Goal: Information Seeking & Learning: Learn about a topic

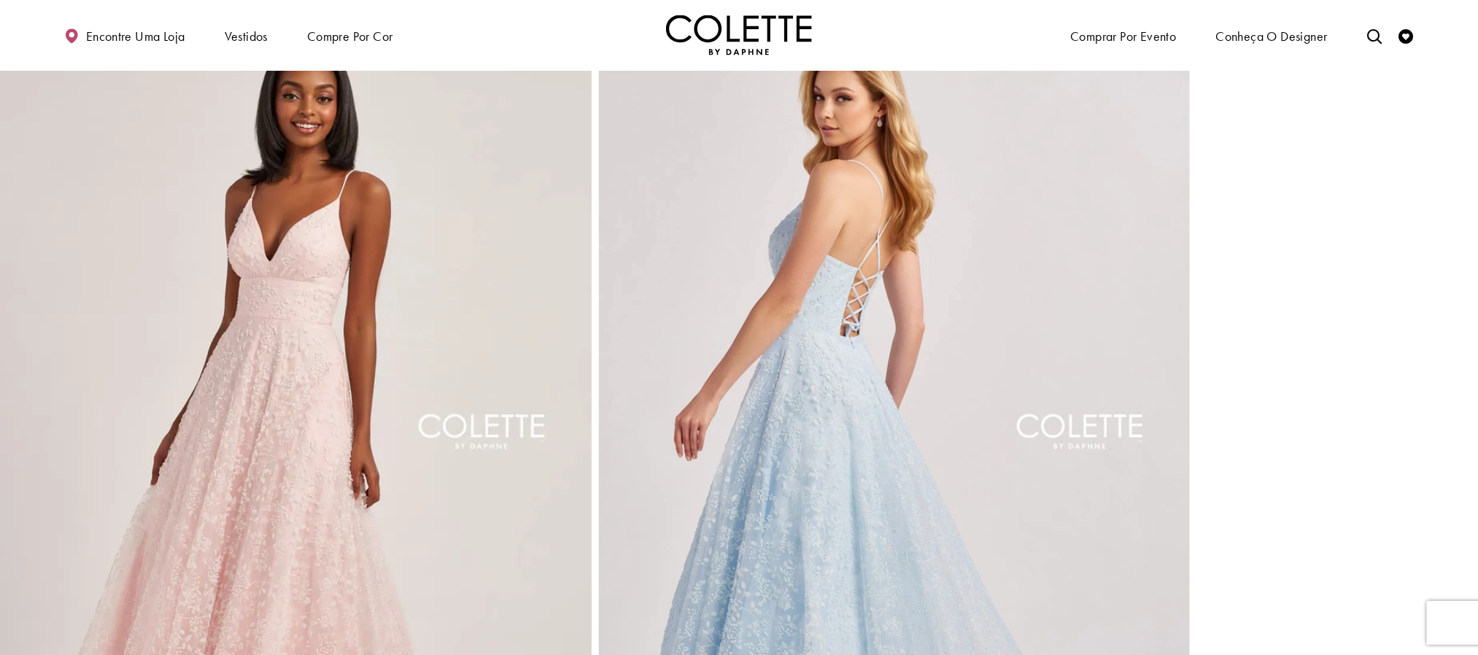
scroll to position [624, 0]
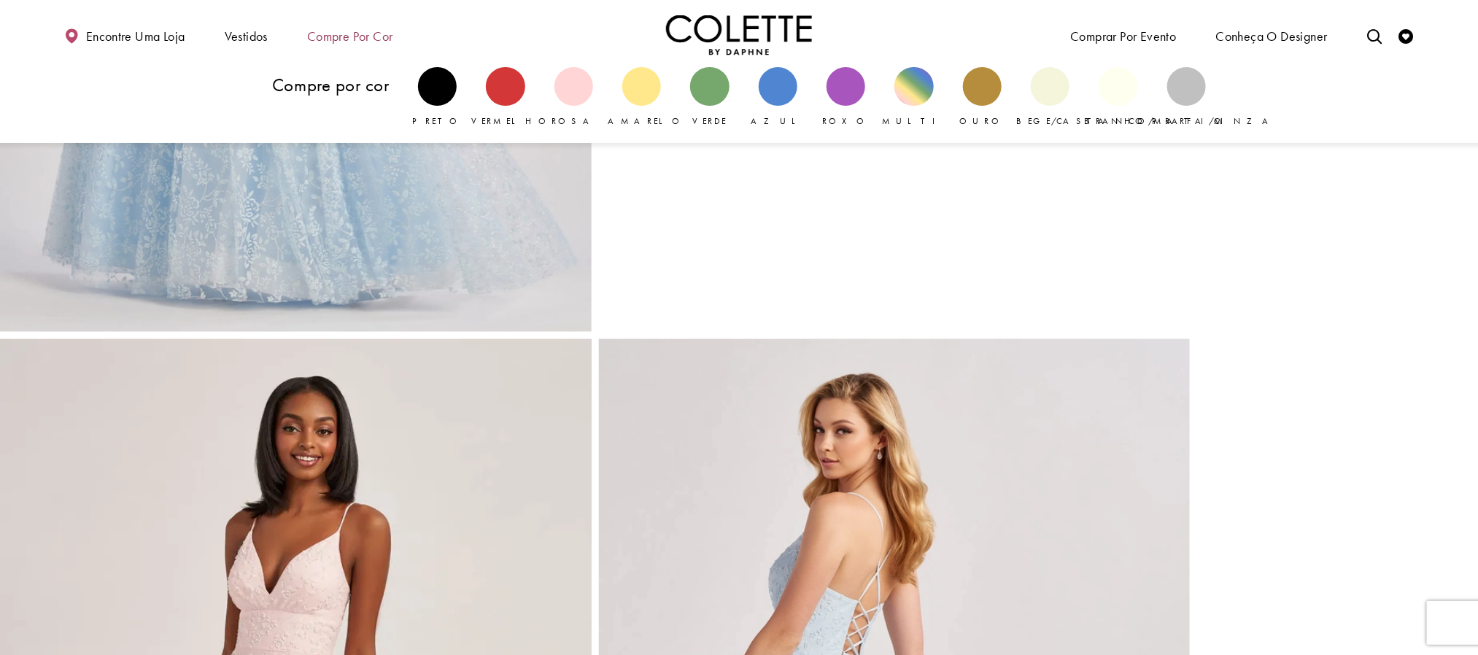
click at [342, 39] on font "Compre por cor" at bounding box center [349, 36] width 85 height 17
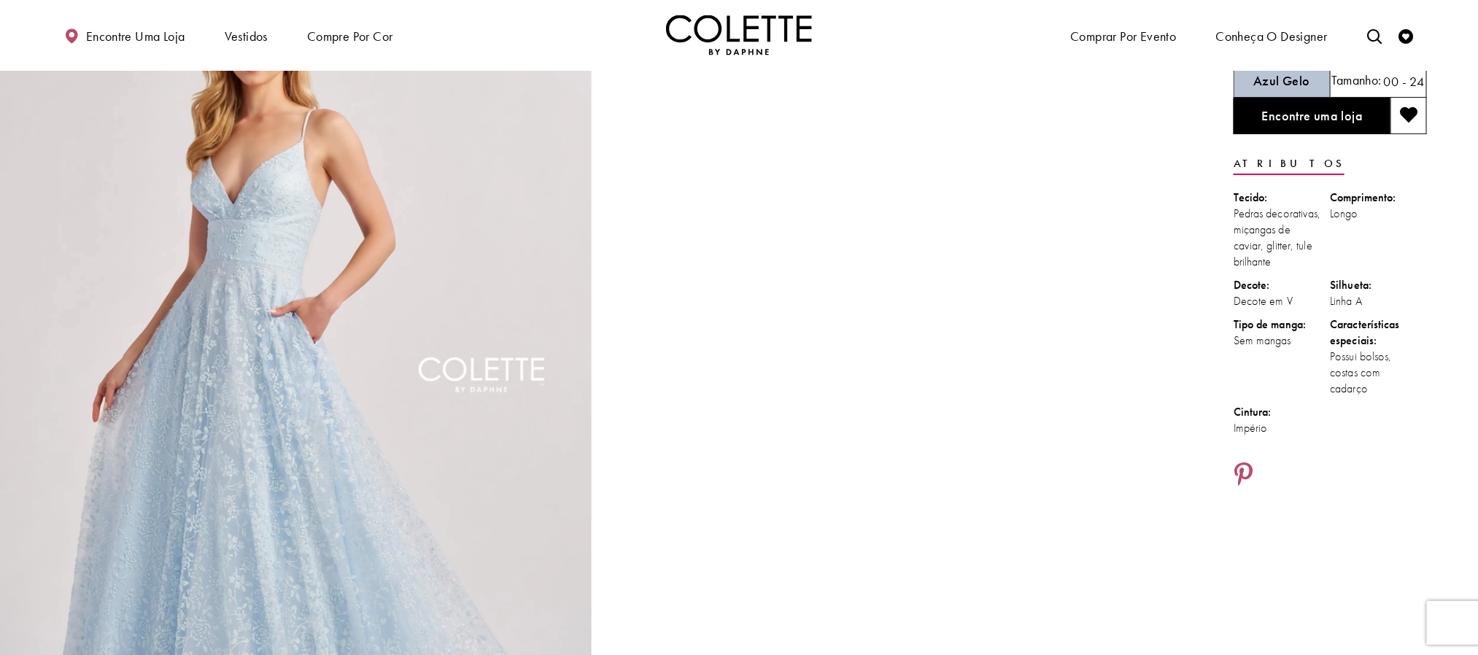
scroll to position [0, 0]
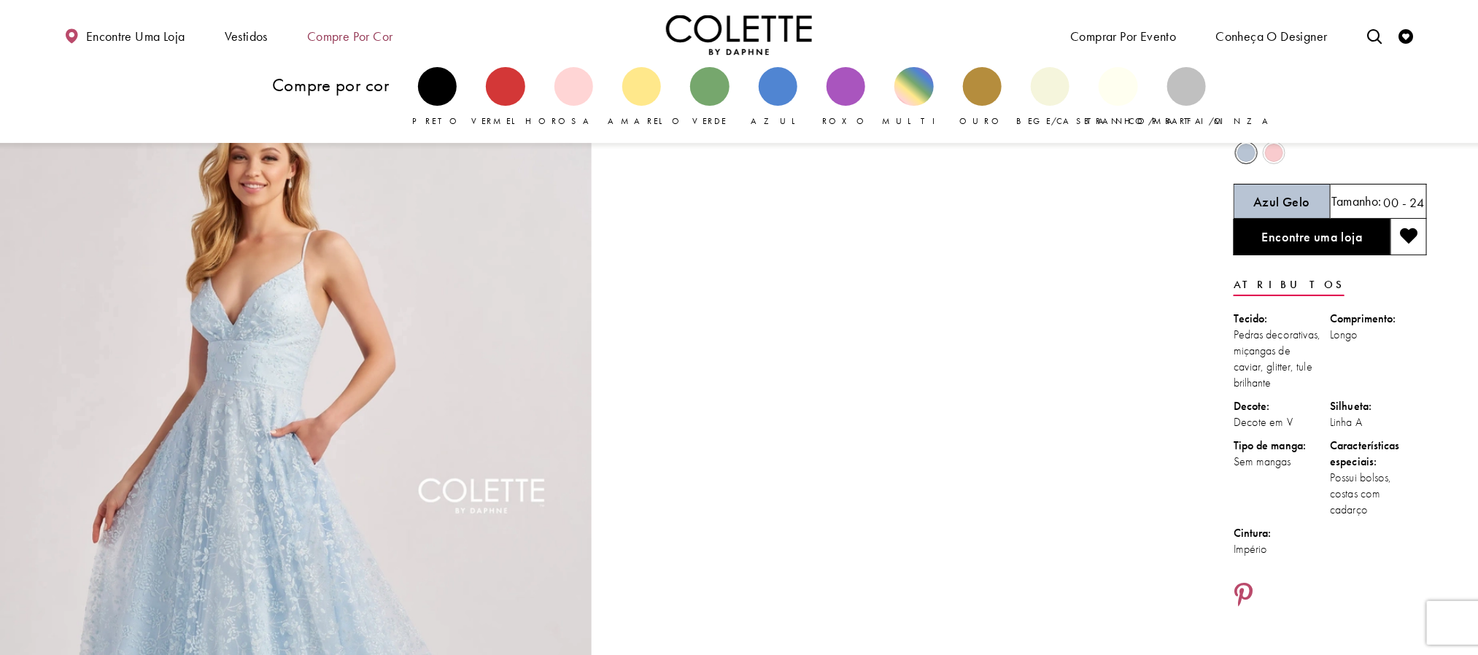
click at [353, 33] on font "Compre por cor" at bounding box center [349, 36] width 85 height 17
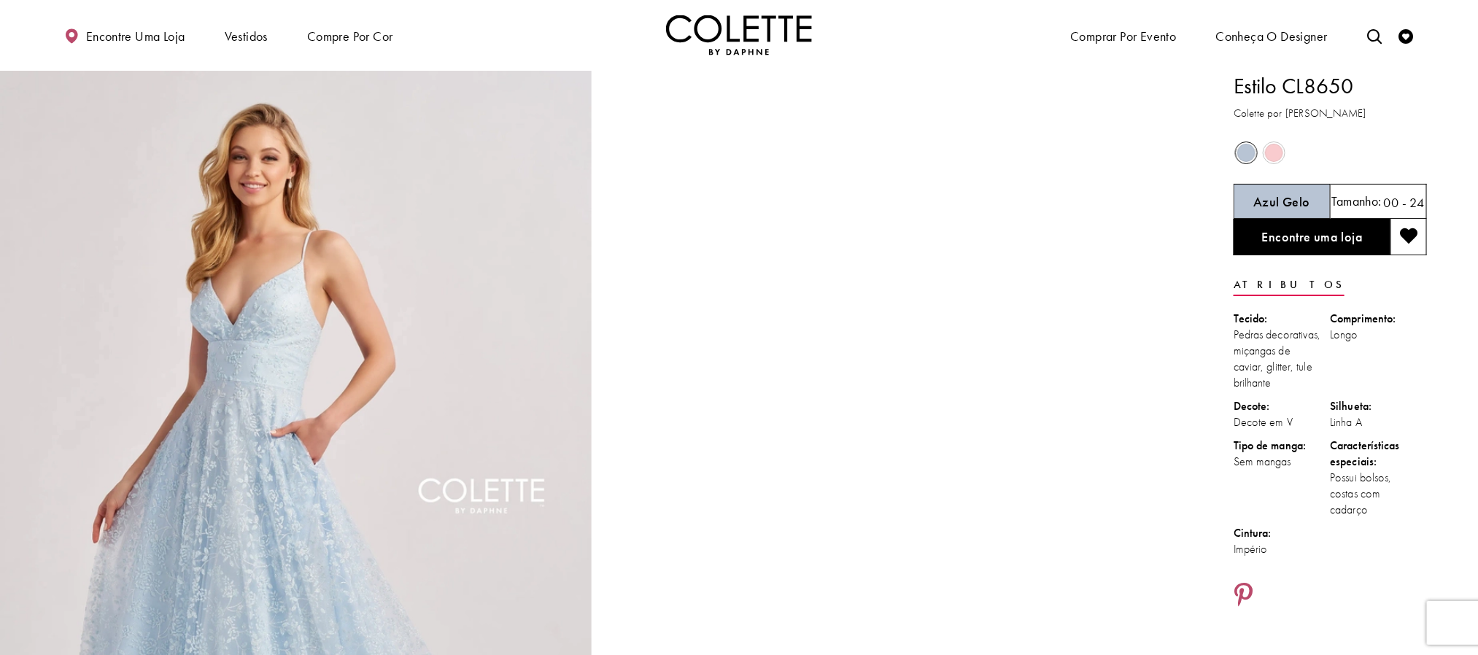
click at [714, 35] on img "Visite a página inicial" at bounding box center [739, 35] width 146 height 40
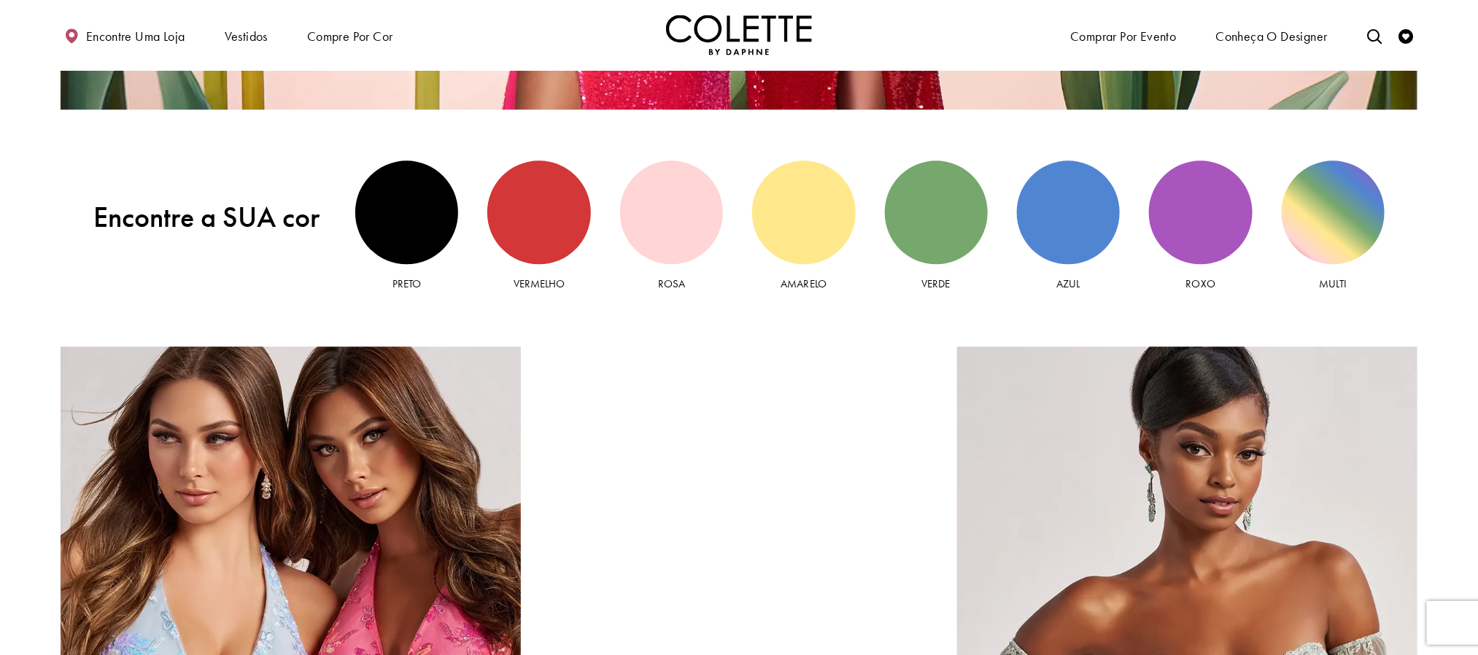
scroll to position [1861, 0]
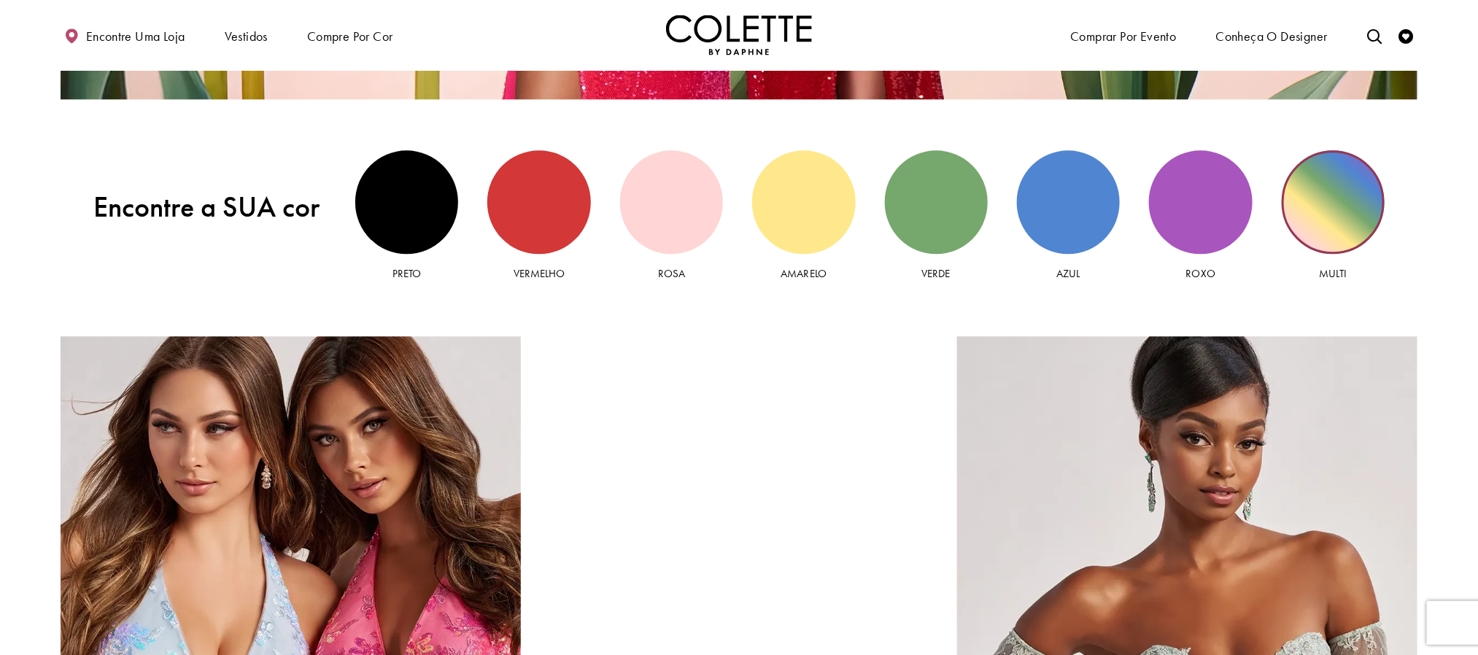
click at [1322, 225] on div "Multivisualização" at bounding box center [1333, 201] width 103 height 103
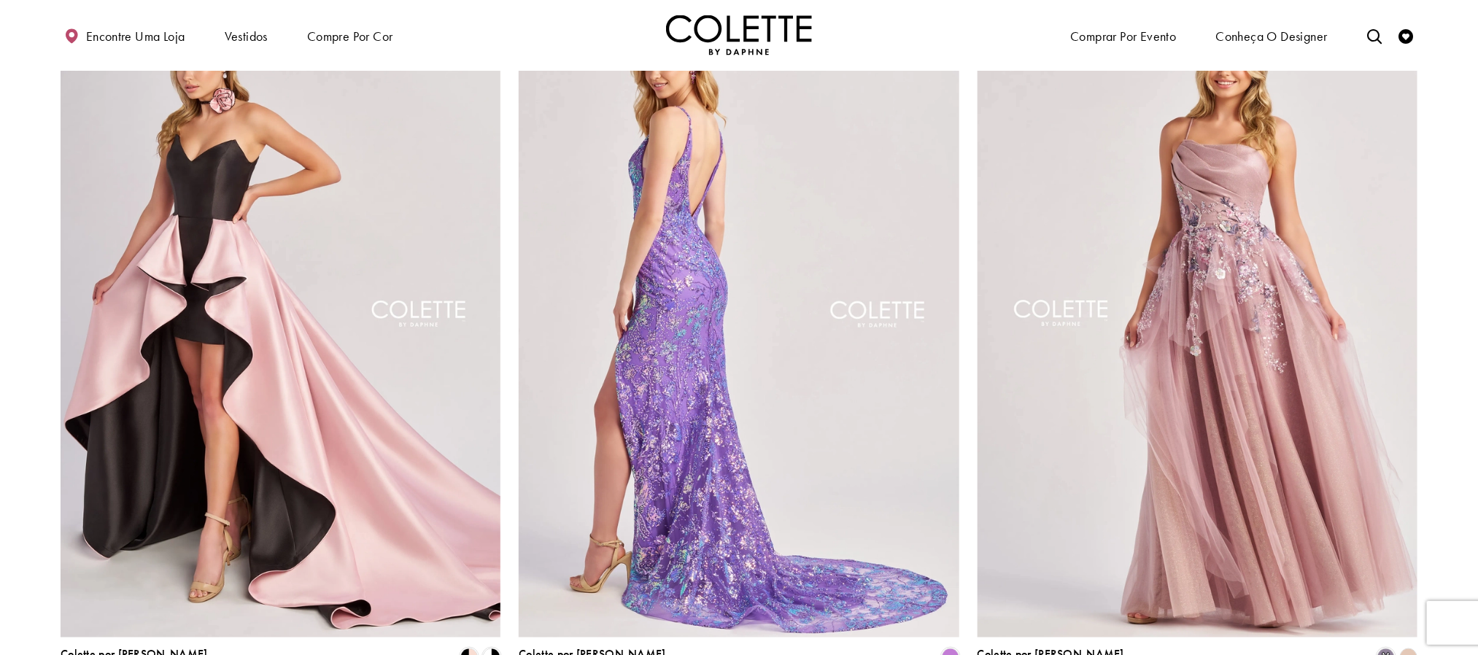
scroll to position [985, 0]
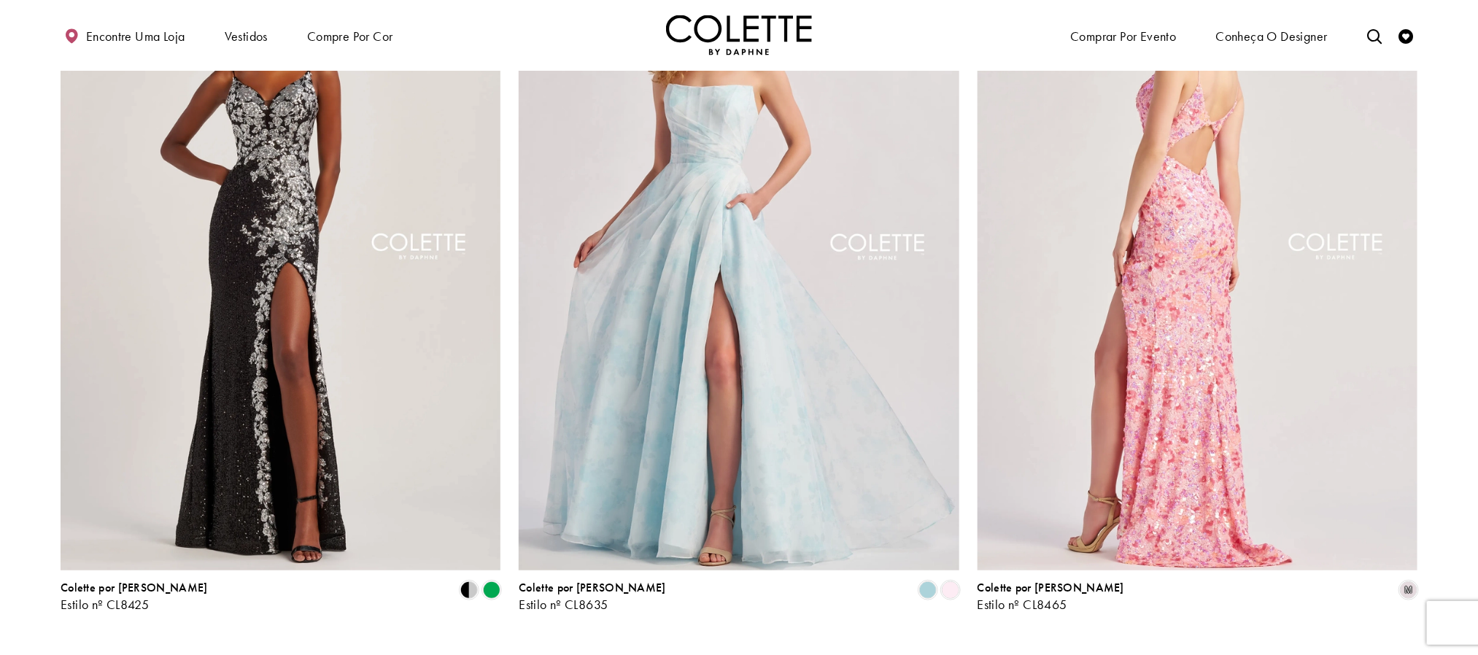
scroll to position [219, 0]
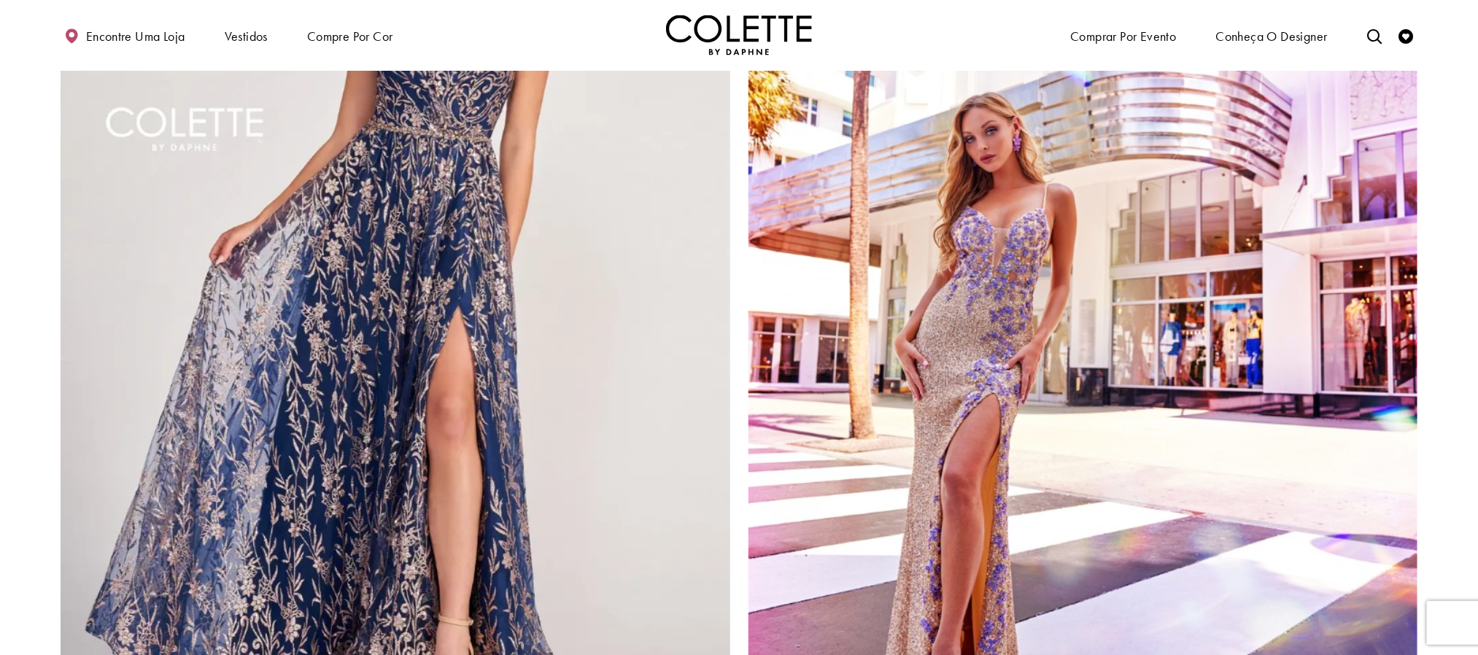
scroll to position [3612, 0]
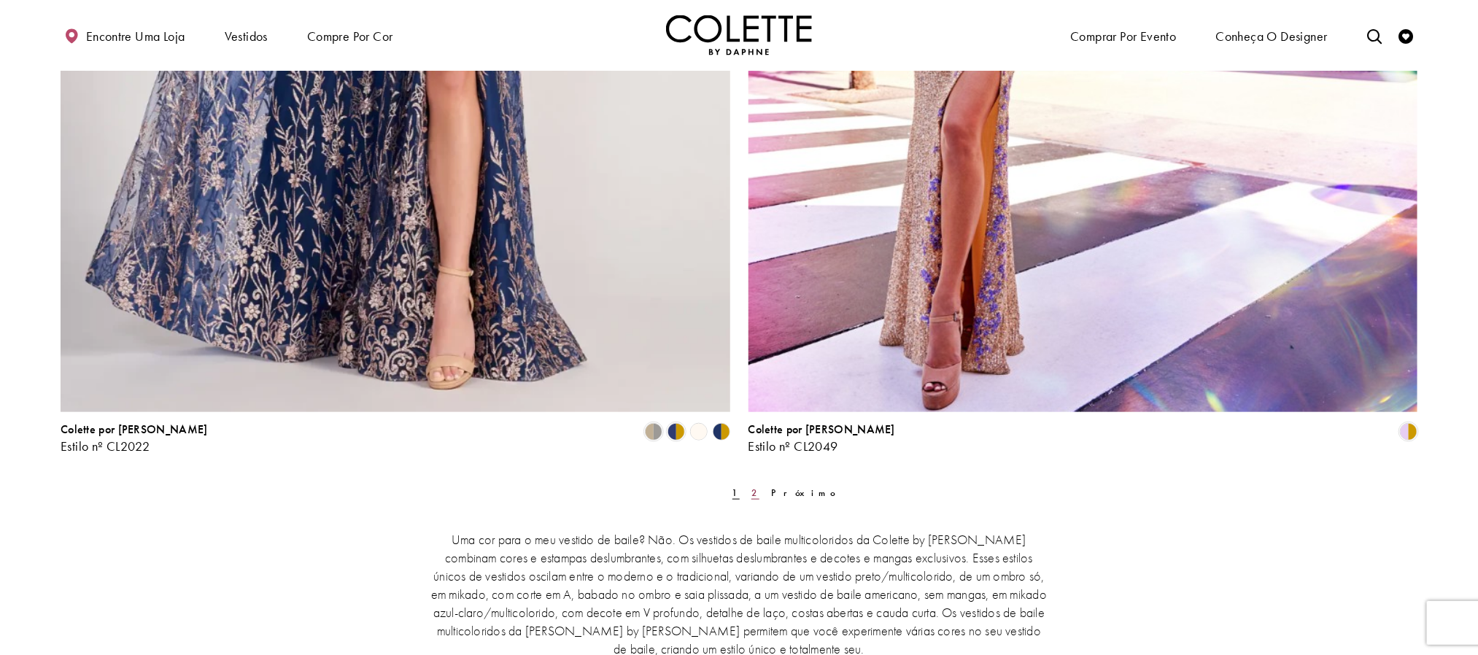
click at [752, 493] on font "2" at bounding box center [755, 493] width 7 height 12
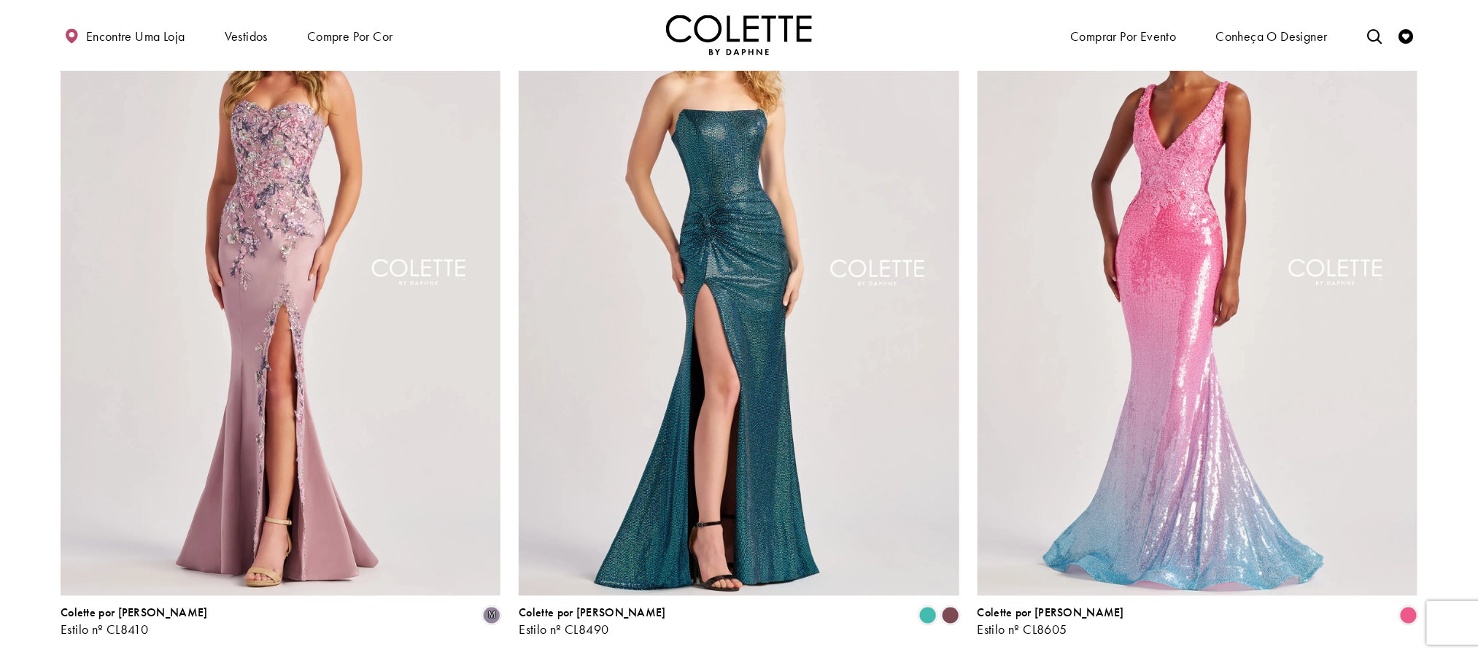
scroll to position [954, 0]
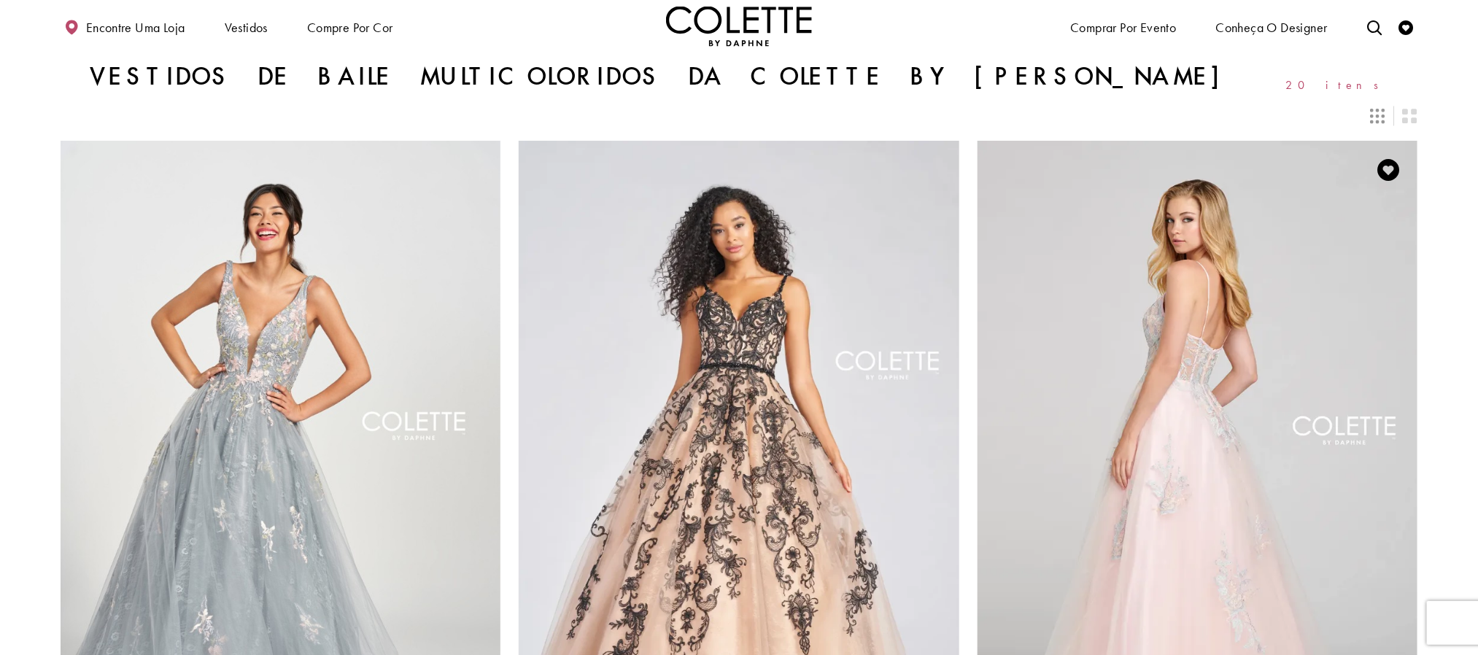
scroll to position [0, 0]
